Goal: Find specific page/section: Find specific page/section

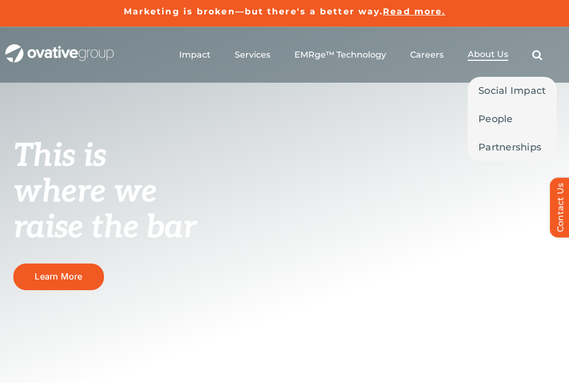
click at [484, 60] on li "About Us Social Impact People Partnerships" at bounding box center [488, 55] width 41 height 12
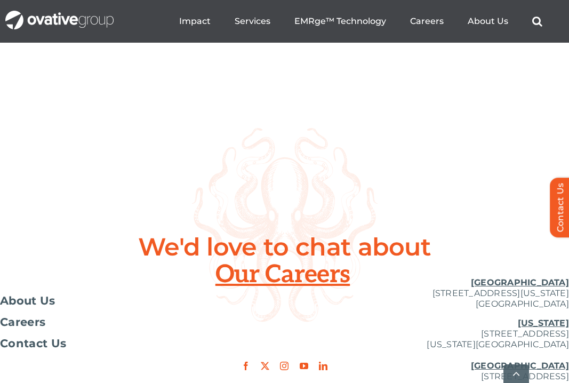
scroll to position [4064, 0]
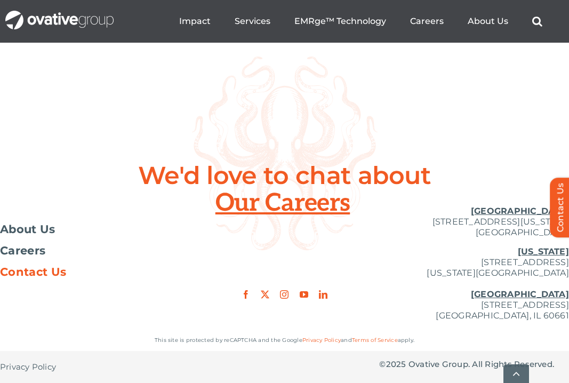
click at [43, 273] on span "Contact Us" at bounding box center [33, 272] width 66 height 11
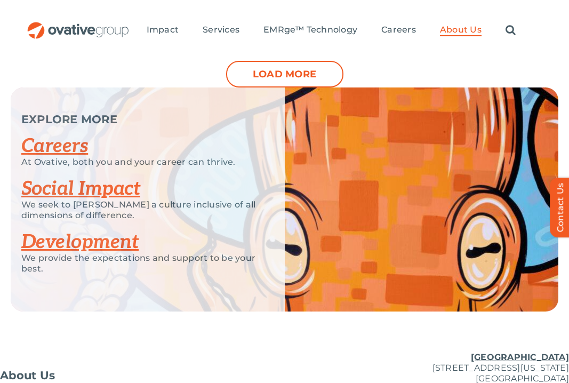
scroll to position [1344, 0]
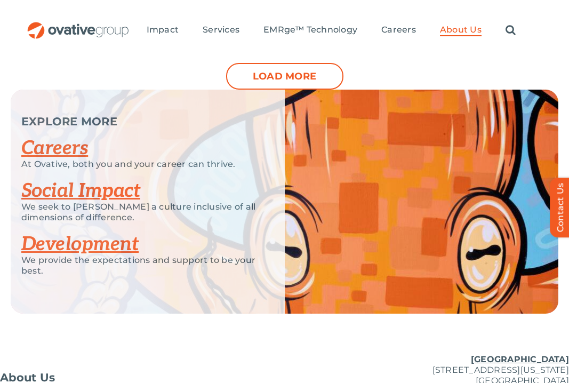
click at [55, 137] on link "Careers" at bounding box center [54, 148] width 67 height 23
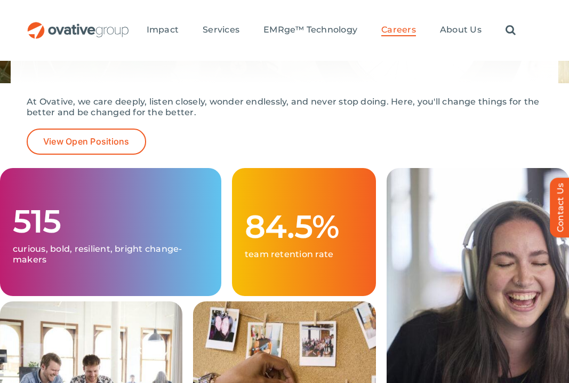
scroll to position [210, 0]
